Goal: Use online tool/utility: Utilize a website feature to perform a specific function

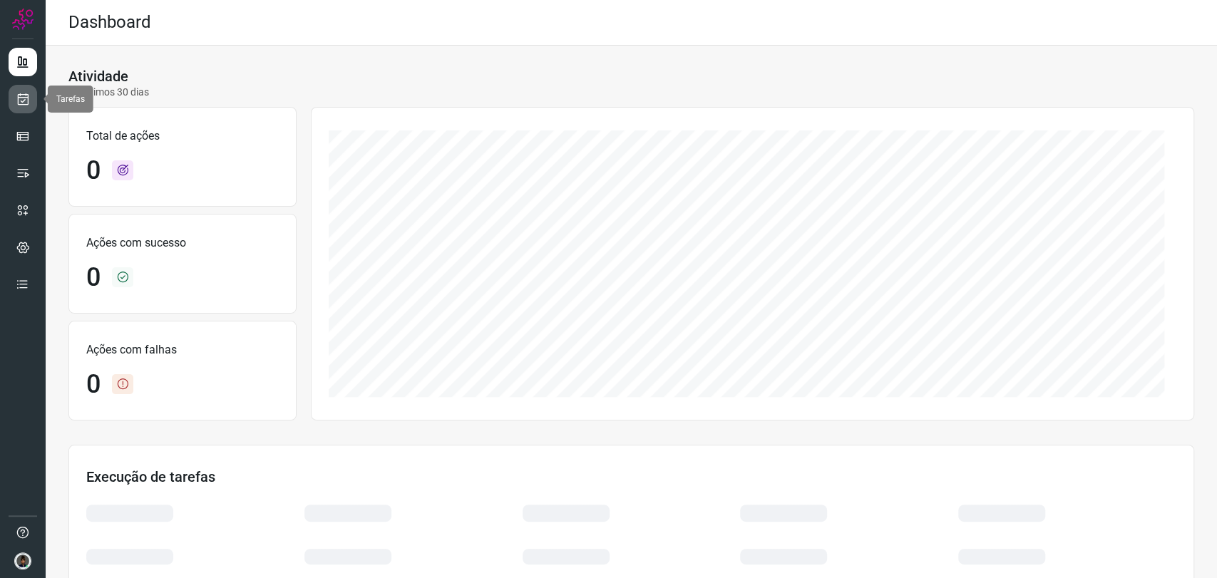
click at [25, 99] on icon at bounding box center [23, 99] width 15 height 14
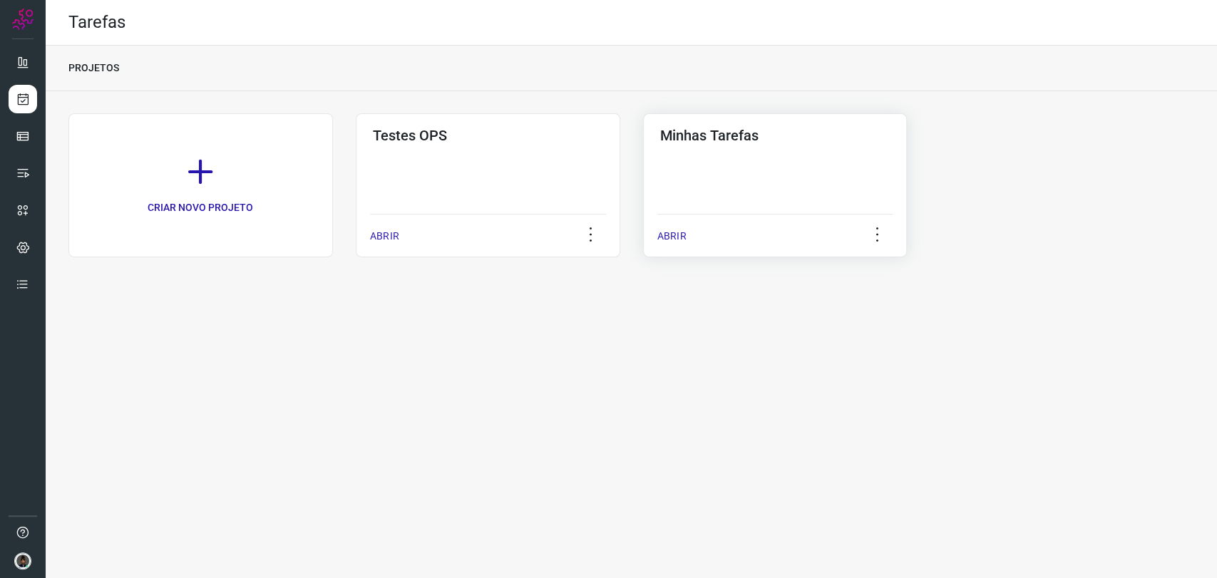
click at [800, 152] on div "Minhas Tarefas ABRIR" at bounding box center [775, 185] width 264 height 144
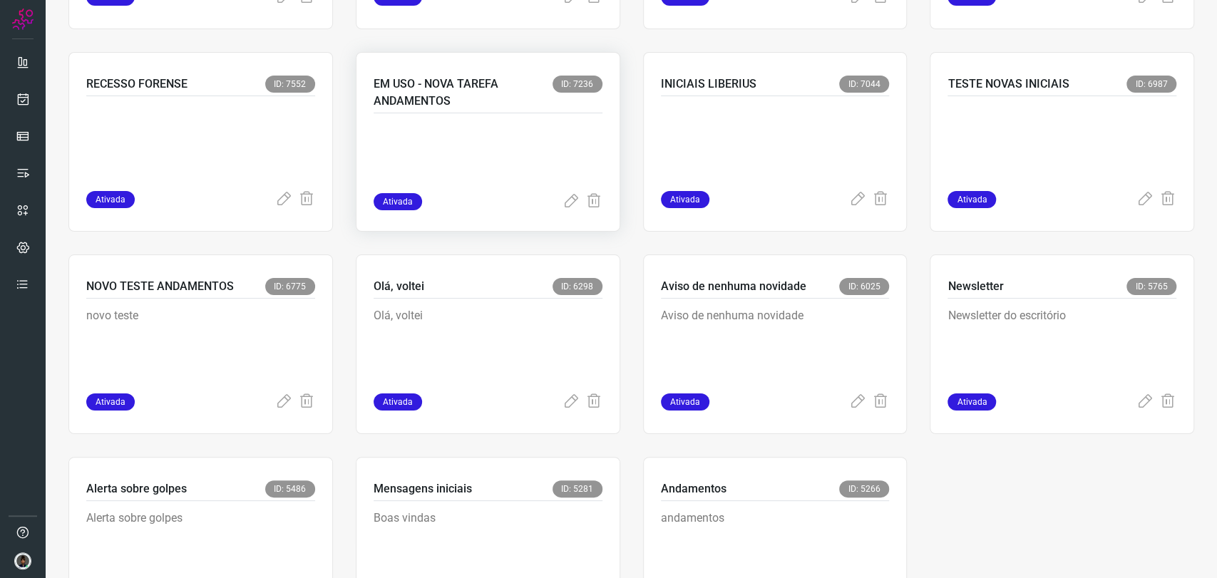
click at [494, 158] on p at bounding box center [480, 157] width 214 height 71
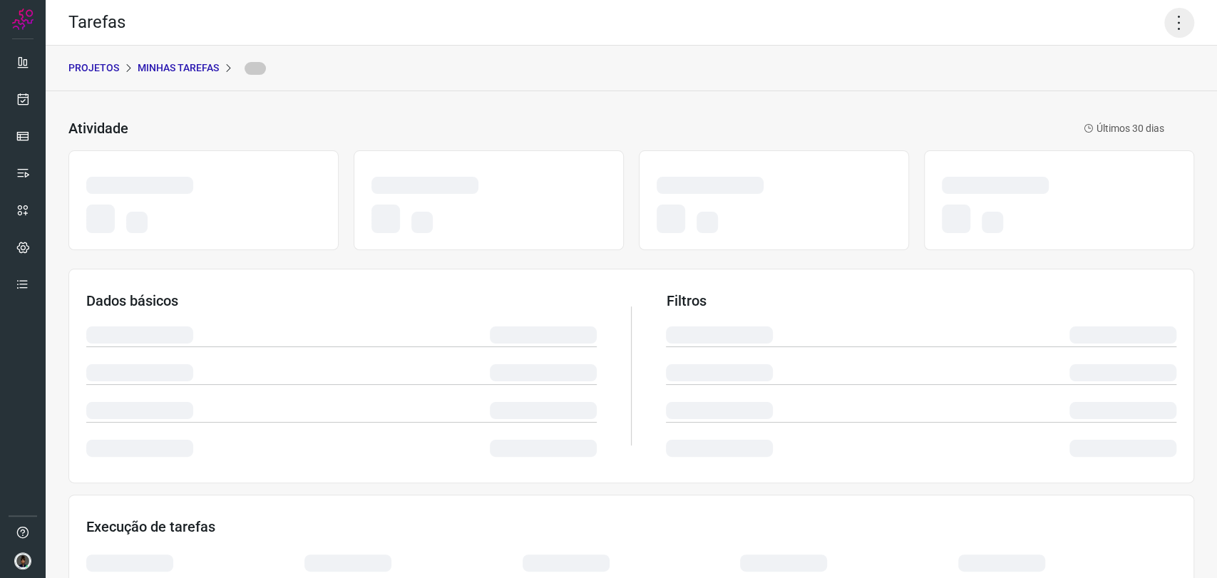
click at [1177, 24] on icon at bounding box center [1179, 23] width 30 height 30
click at [1035, 38] on div "Tarefas" at bounding box center [631, 23] width 1171 height 46
click at [1170, 22] on icon at bounding box center [1179, 23] width 30 height 30
click at [1078, 14] on div "Tarefas" at bounding box center [631, 23] width 1171 height 46
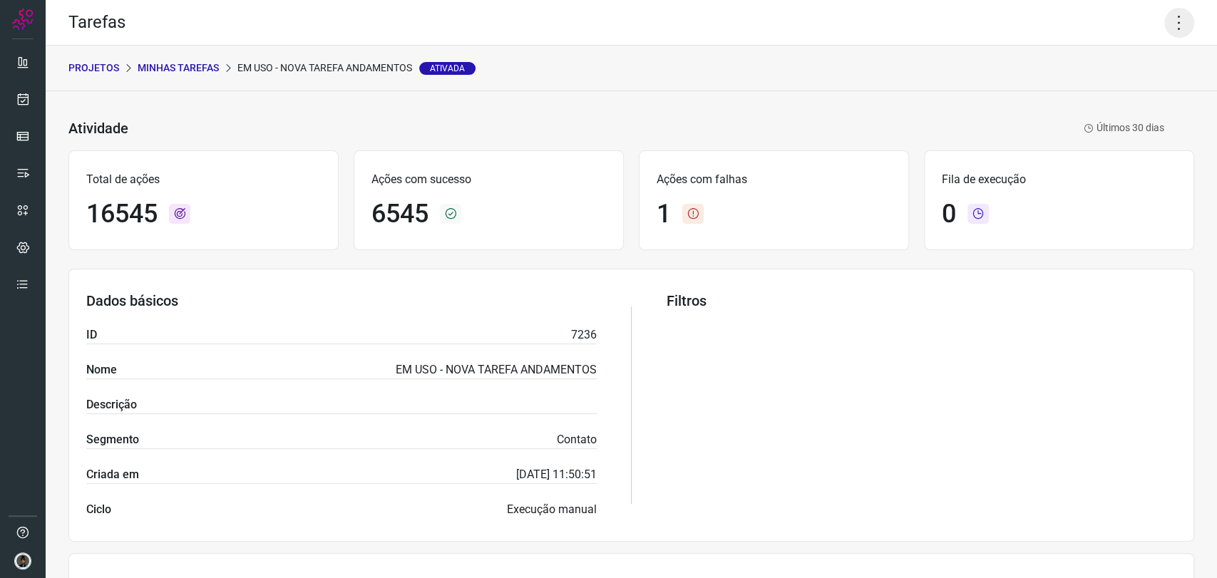
click at [1164, 25] on icon at bounding box center [1179, 23] width 30 height 30
click at [1129, 88] on li "Executar" at bounding box center [1116, 93] width 130 height 23
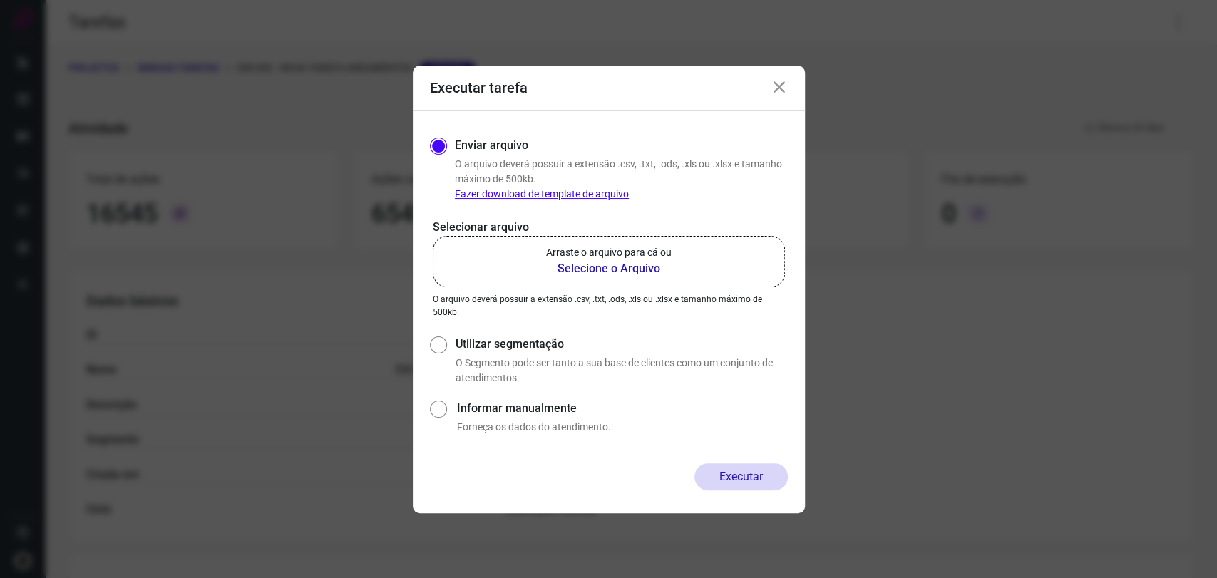
click at [718, 262] on label "Arraste o arquivo para cá ou Selecione o Arquivo" at bounding box center [609, 261] width 352 height 51
click at [0, 0] on input "Arraste o arquivo para cá ou Selecione o Arquivo" at bounding box center [0, 0] width 0 height 0
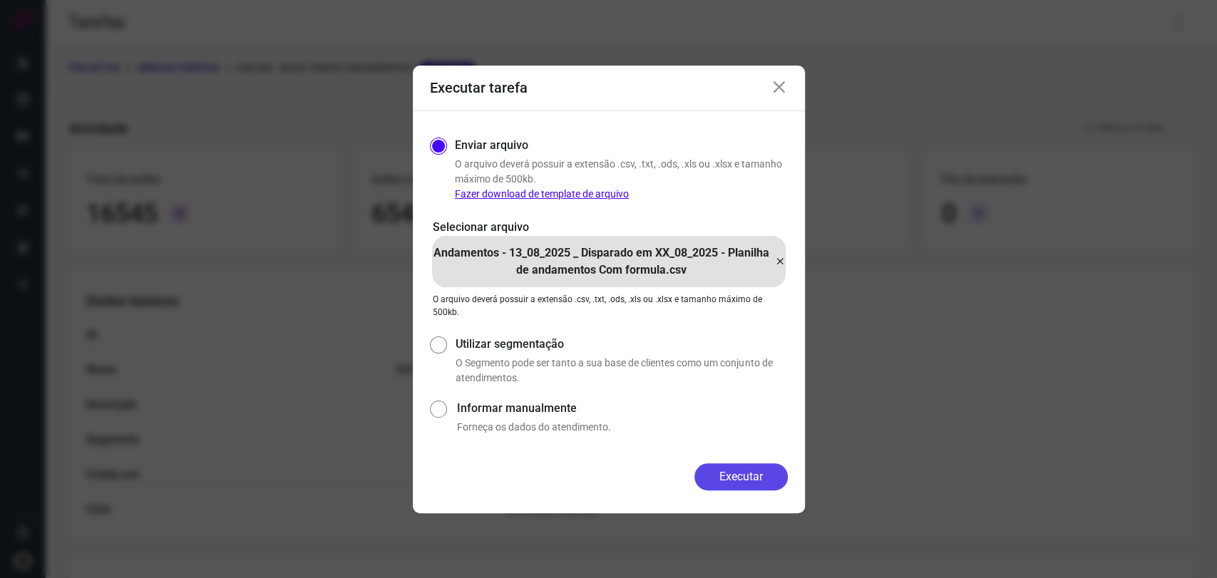
click at [745, 470] on button "Executar" at bounding box center [740, 476] width 93 height 27
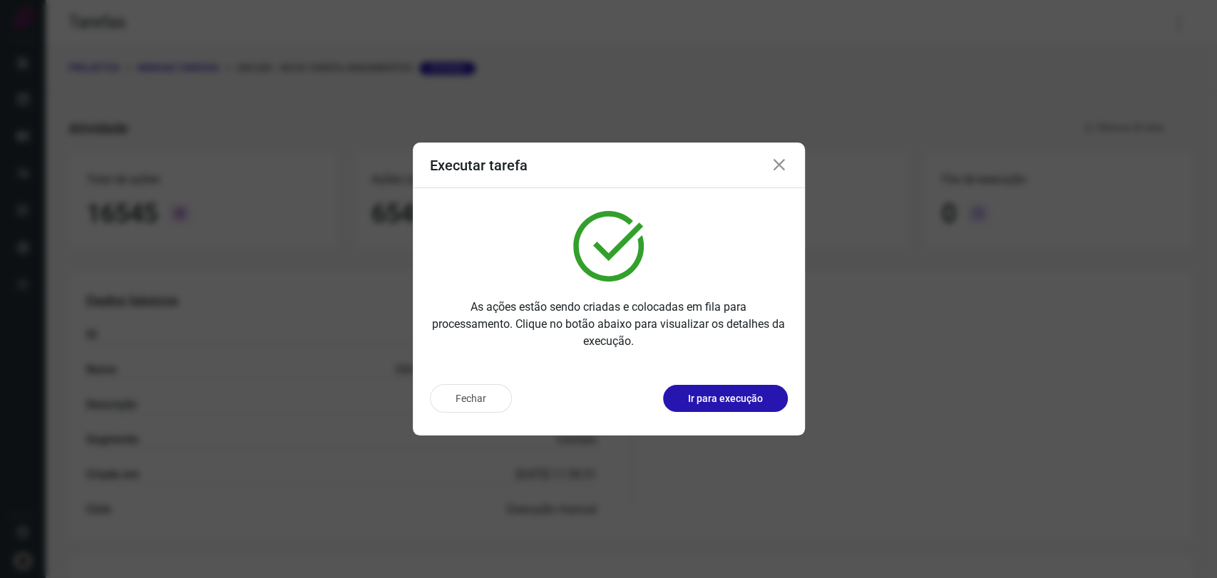
drag, startPoint x: 783, startPoint y: 162, endPoint x: 559, endPoint y: 178, distance: 225.0
click at [783, 162] on icon at bounding box center [778, 165] width 17 height 17
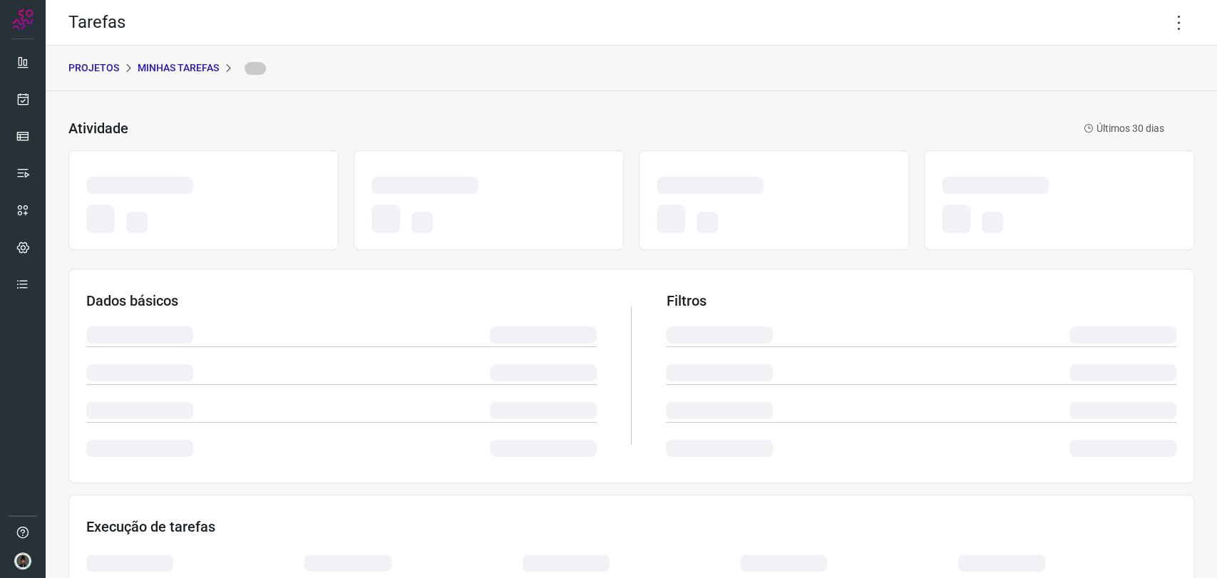
click at [163, 67] on p "Minhas Tarefas" at bounding box center [178, 68] width 81 height 15
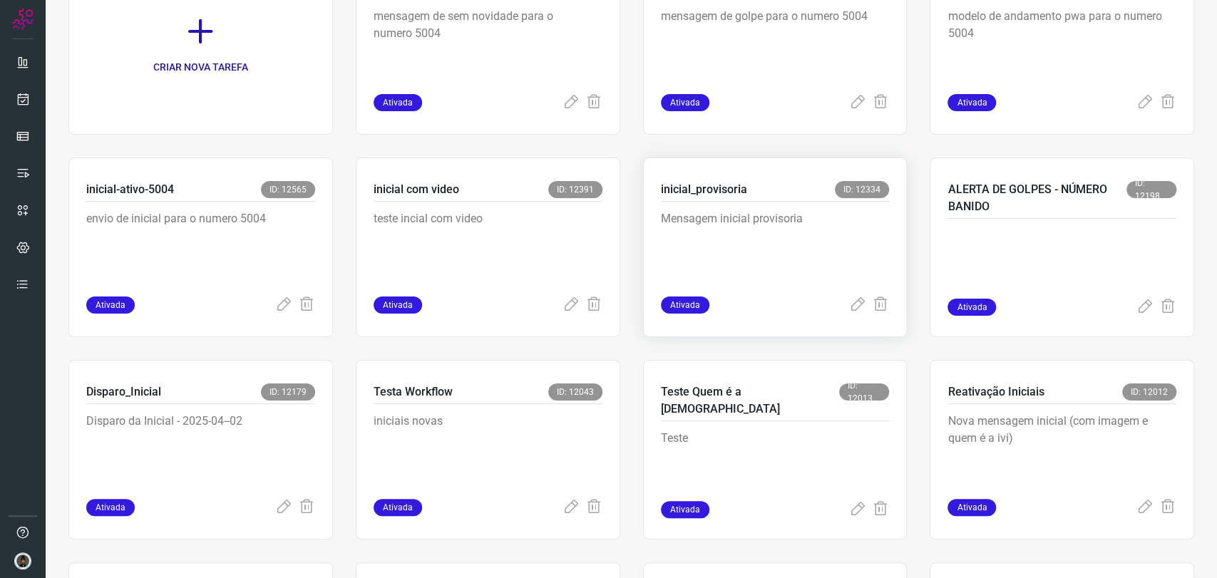
click at [718, 231] on p "Mensagem inicial provisoria" at bounding box center [768, 245] width 214 height 71
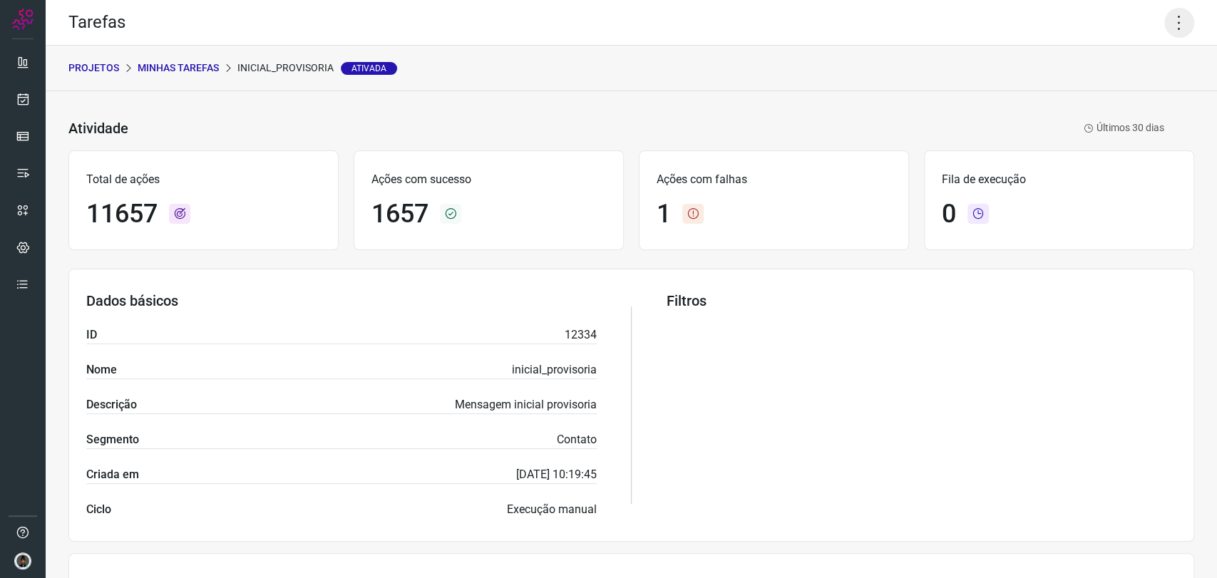
drag, startPoint x: 1184, startPoint y: 17, endPoint x: 1176, endPoint y: 20, distance: 8.3
click at [1184, 16] on div "Tarefas" at bounding box center [631, 23] width 1171 height 46
click at [1168, 20] on icon at bounding box center [1179, 23] width 30 height 30
click at [1112, 96] on li "Executar" at bounding box center [1116, 93] width 130 height 23
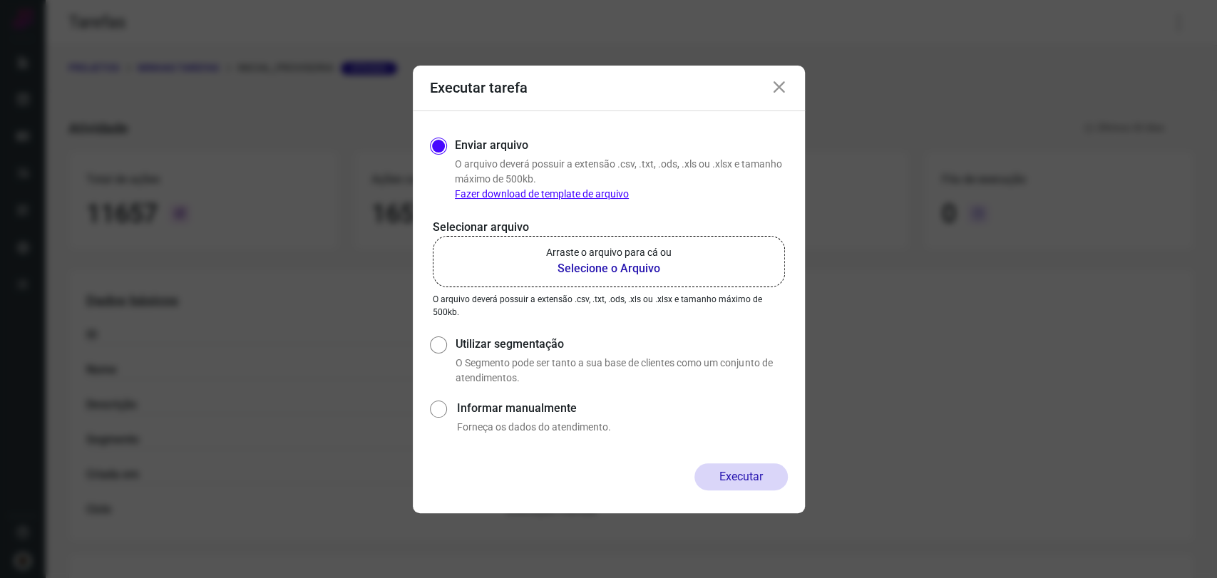
click at [617, 267] on b "Selecione o Arquivo" at bounding box center [608, 268] width 125 height 17
click at [0, 0] on input "Arraste o arquivo para cá ou Selecione o Arquivo" at bounding box center [0, 0] width 0 height 0
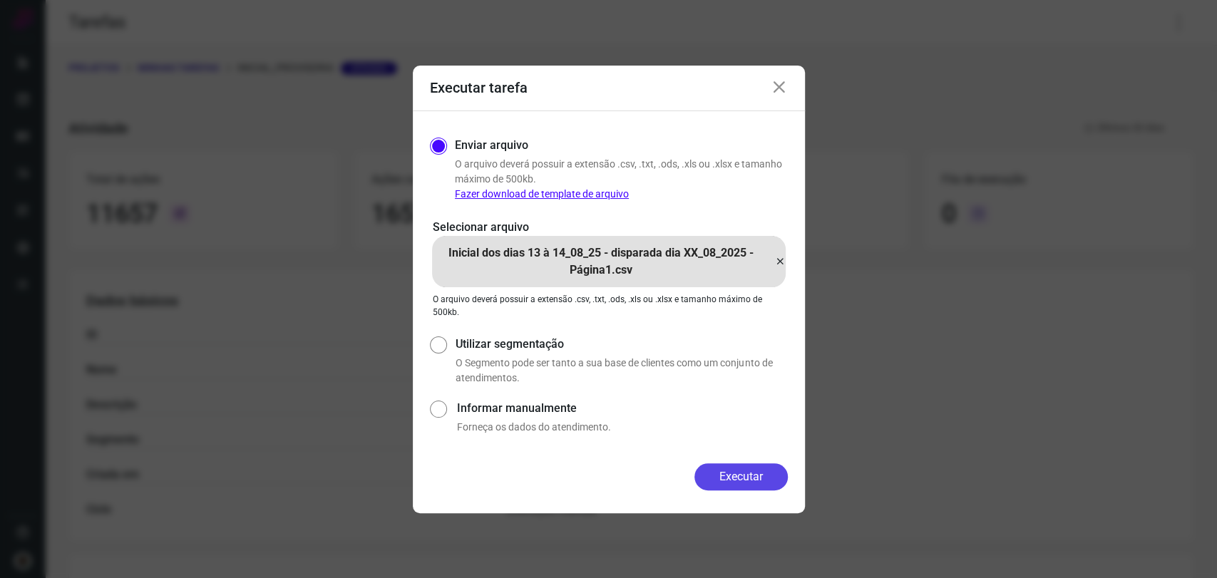
click at [752, 480] on button "Executar" at bounding box center [740, 476] width 93 height 27
